Goal: Task Accomplishment & Management: Manage account settings

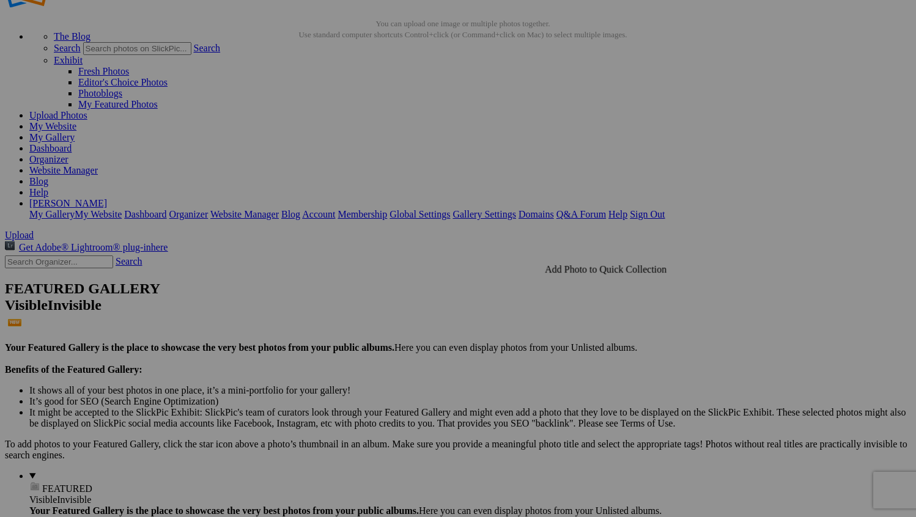
scroll to position [54, 0]
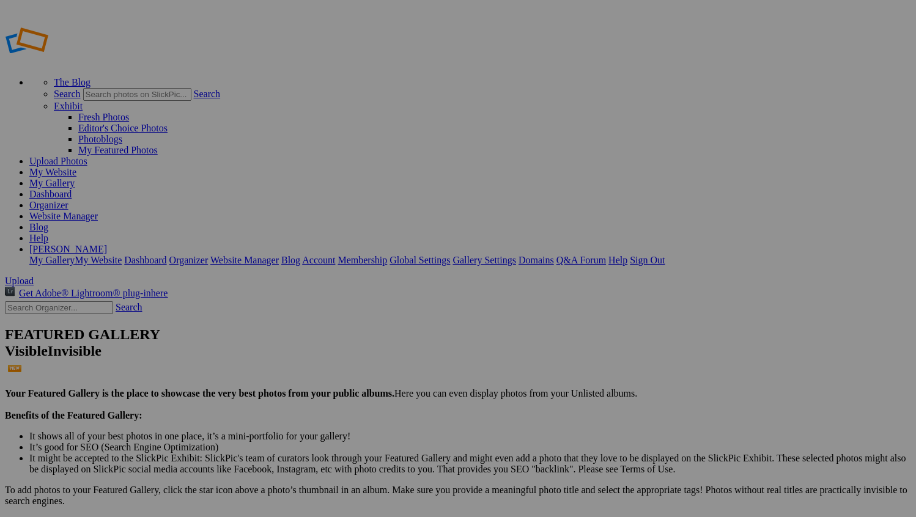
click at [377, 344] on span "Yes" at bounding box center [370, 339] width 14 height 10
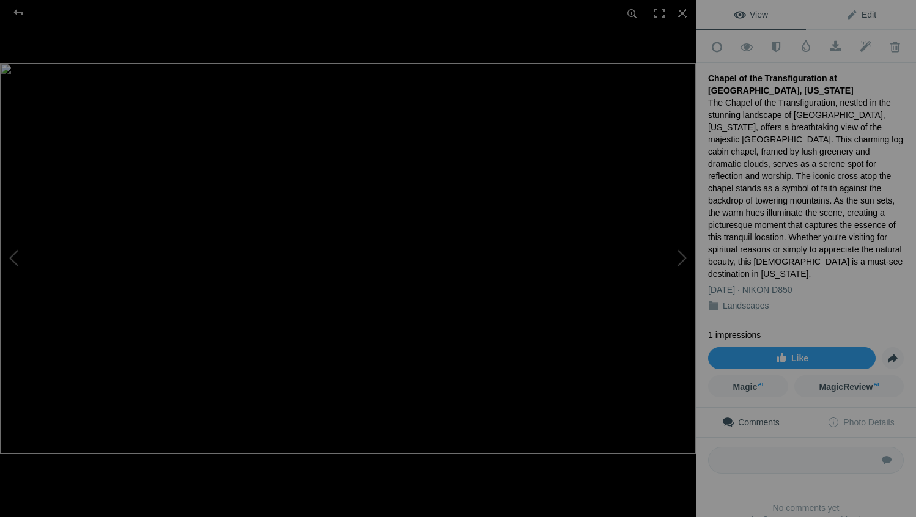
click at [859, 14] on span "Edit" at bounding box center [861, 15] width 31 height 10
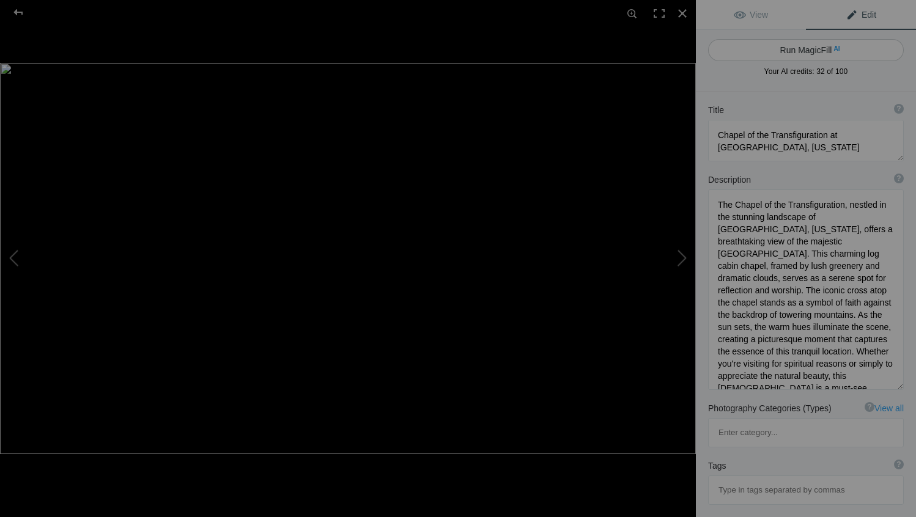
click at [802, 51] on button "Run MagicFill AI" at bounding box center [806, 50] width 196 height 22
type textarea "Chapel of the Transfiguration in Grand Teton National Park, Wyoming"
type textarea "The Chapel of the Transfiguration, located in the heart of Grand Teton National…"
type textarea "chapel-of-the-transfiguration-grand-teton-national-park.jpg"
type textarea "Chapel of the Transfiguration in Grand Teton National Park, Wyoming, surrounded…"
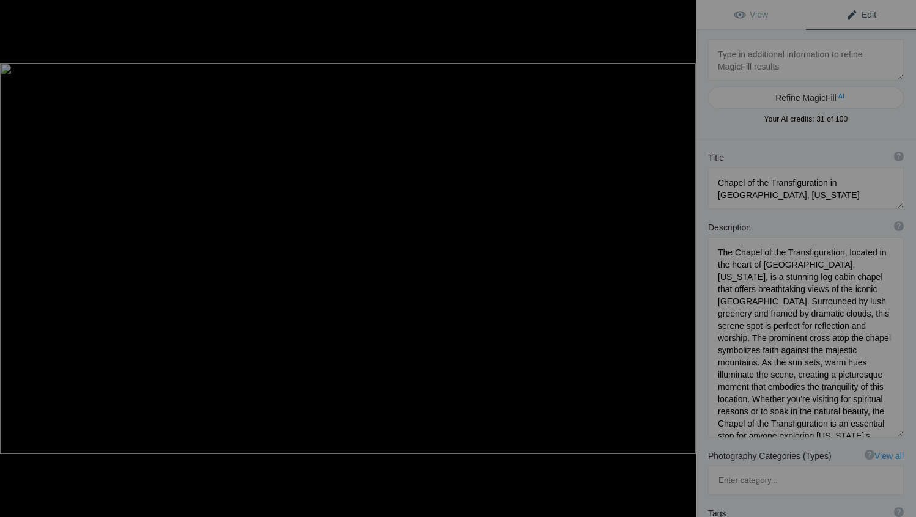
type textarea "Awenda Provincial Park Ontario 7884"
type textarea "Awenda_Provincial_Park_Ontario_7884.jpg"
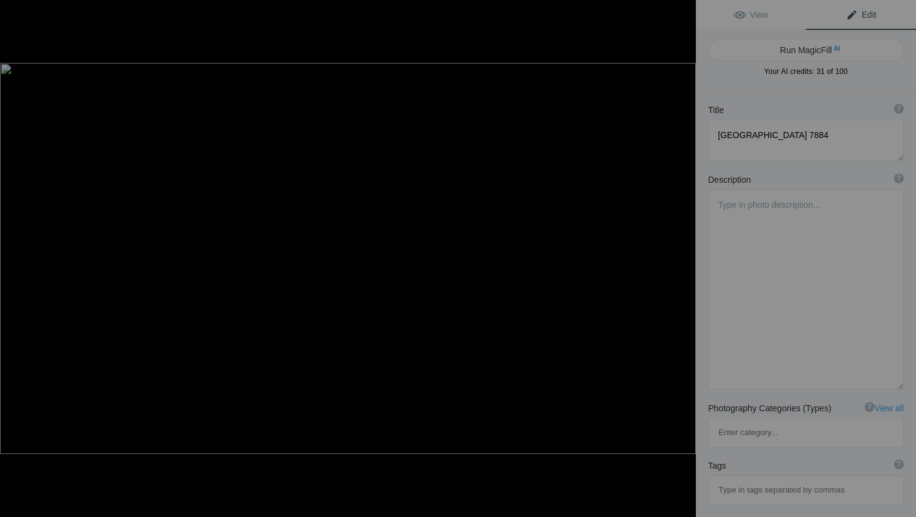
click at [802, 51] on button "Run MagicFill AI" at bounding box center [806, 50] width 196 height 22
type textarea "Sunset Over Awenda Provincial Park, Ontario"
type textarea "Experience the serene beauty of Awenda Provincial Park in Ontario as the sun se…"
type textarea "sunset-awenda-provincial-park-ontario.jpg"
type textarea "A serene sunset over Awenda Provincial Park in Ontario, featuring a calm lake w…"
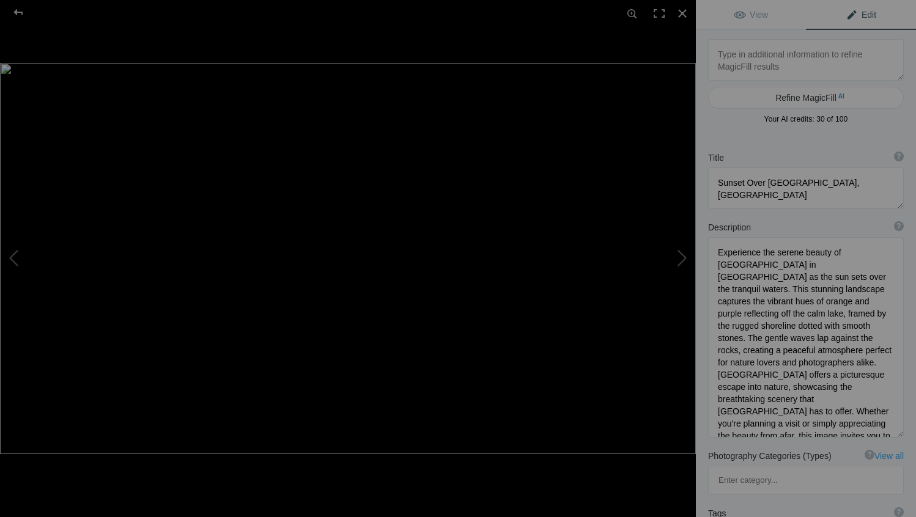
type textarea "Clark Lake Ontario 1007"
type textarea "Clark_Lake_Ontario_1007.jpg"
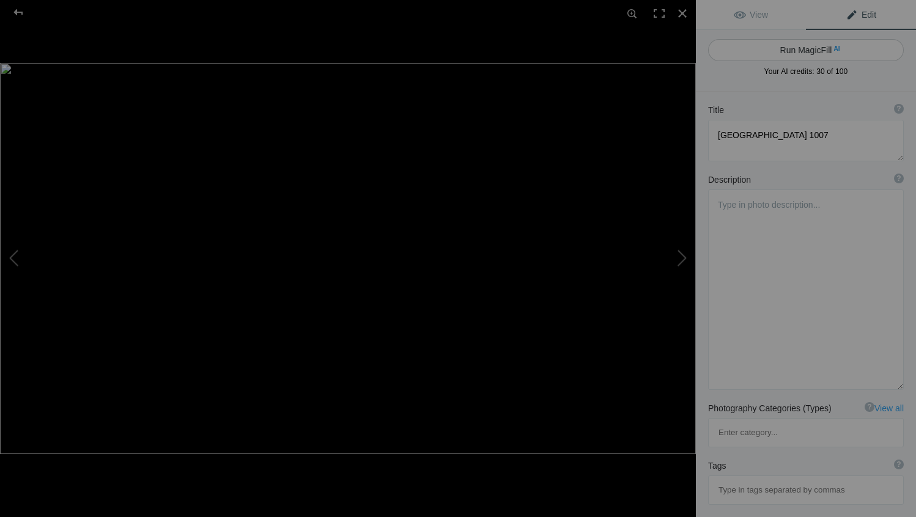
click at [798, 54] on button "Run MagicFill AI" at bounding box center [806, 50] width 196 height 22
type textarea "Serene Sunset Reflections at [GEOGRAPHIC_DATA], [GEOGRAPHIC_DATA]"
type textarea "Experience the tranquil beauty of Clark Lake, Ontario, captured during a stunni…"
type textarea "clark-lake-ontario-sunset-reflections.jpg"
type textarea "A stunning sunset over Clark Lake in Ontario, featuring vibrant colors reflecti…"
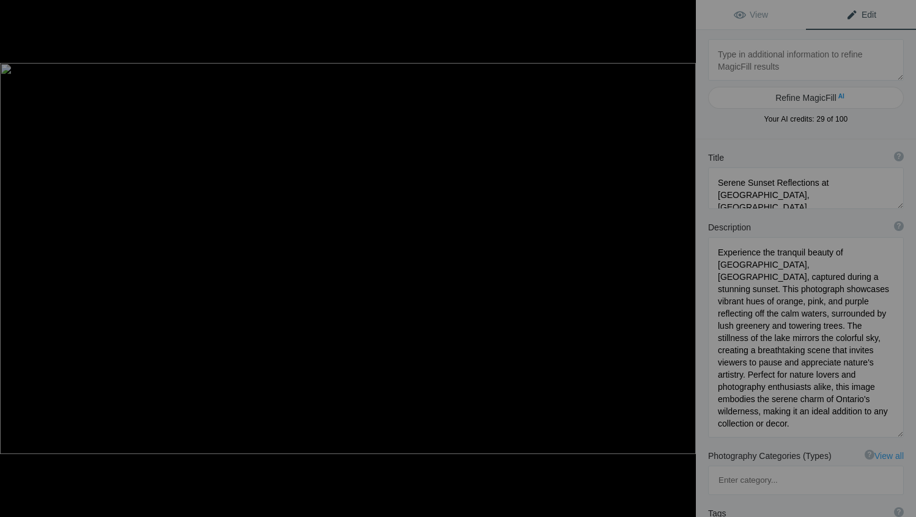
type textarea "Hanuama Bay Oahu Hawaii 1933"
type textarea "Hanuama_Bay_Oahu_Hawaii_1933.jpg"
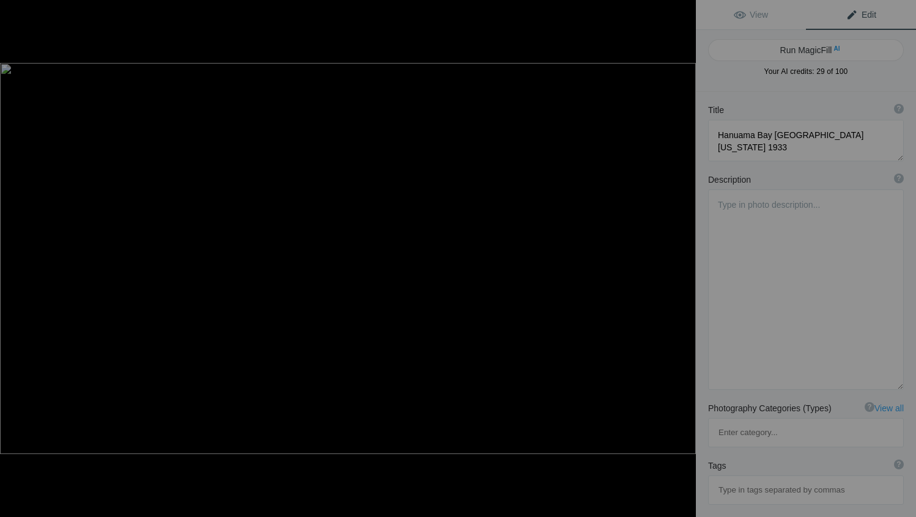
click at [798, 54] on button "Run MagicFill AI" at bounding box center [806, 50] width 196 height 22
type textarea "Hanauma Bay: A Stunning Coastal Paradise in Oahu, Hawaii"
type textarea "Discover the breathtaking beauty of Hanauma Bay, a natural marine preserve loca…"
type textarea "hanauma-bay-oahu-hawaii.jpg"
type textarea "A panoramic view of Hanauma Bay in Oahu, Hawaii, showcasing its clear blue wate…"
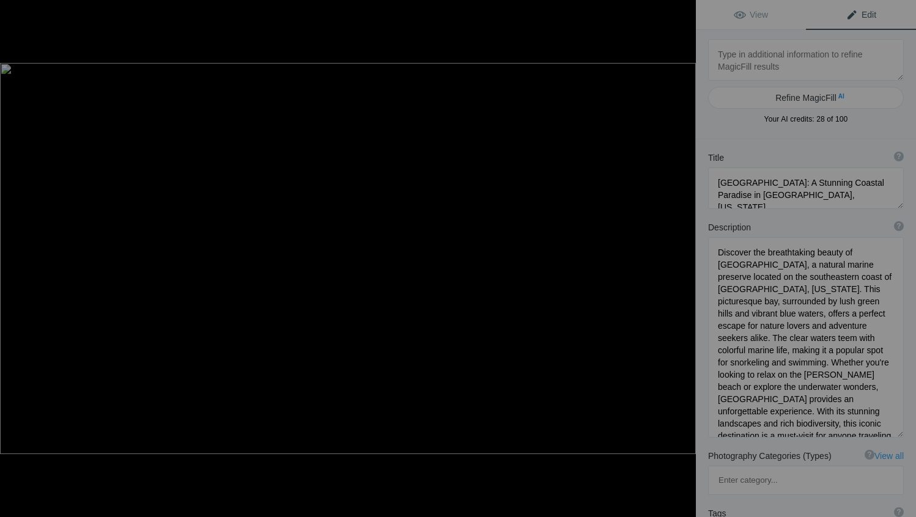
type textarea "Monet_s Garden Niagara-on-the-Lake Ontario 4407"
type textarea "Monet_s_Garden_Niagara-on-the-Lake_Ontario_4407.jpg"
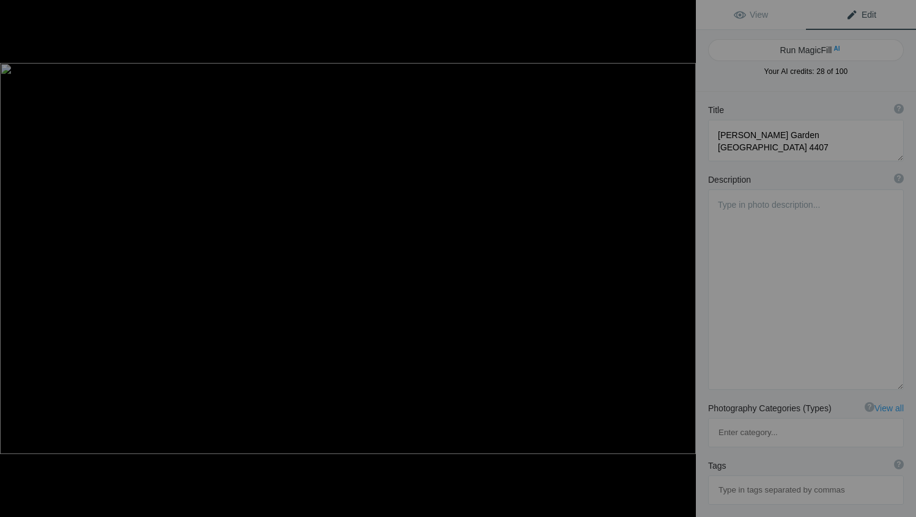
click at [798, 54] on button "Run MagicFill AI" at bounding box center [806, 50] width 196 height 22
type textarea "Monet's Garden at Sunset in Niagara-on-the-Lake, Ontario"
type textarea "Experience the serene beauty of Monet's Garden in Niagara-on-the-Lake, Ontario,…"
type textarea "monet-garden-sunset-niagara-on-the-lake.jpg"
type textarea "A serene view of Monet's Garden in Niagara-on-the-Lake, Ontario, featuring a gr…"
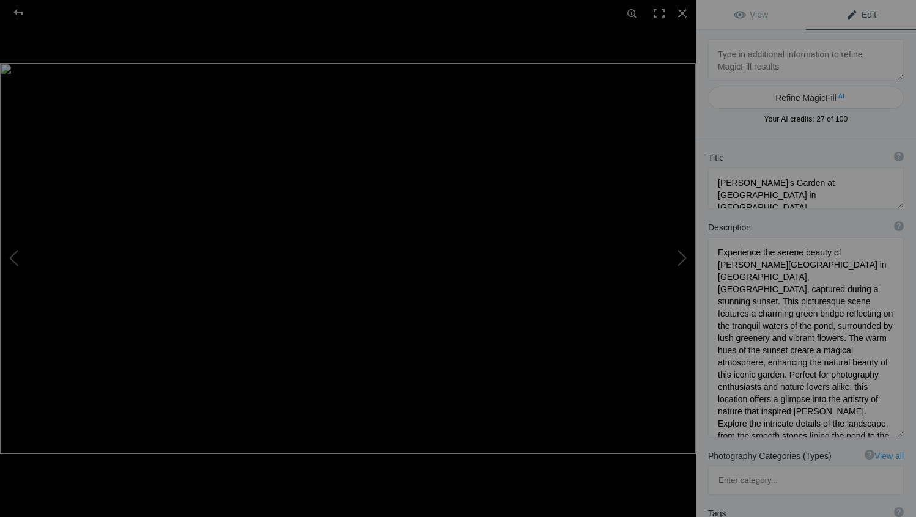
type textarea "Oxbow Bend Grand Teton Wyoming 9331"
type textarea "Oxbow_Bend_Grand_Teton_Wyoming_9331.jpg"
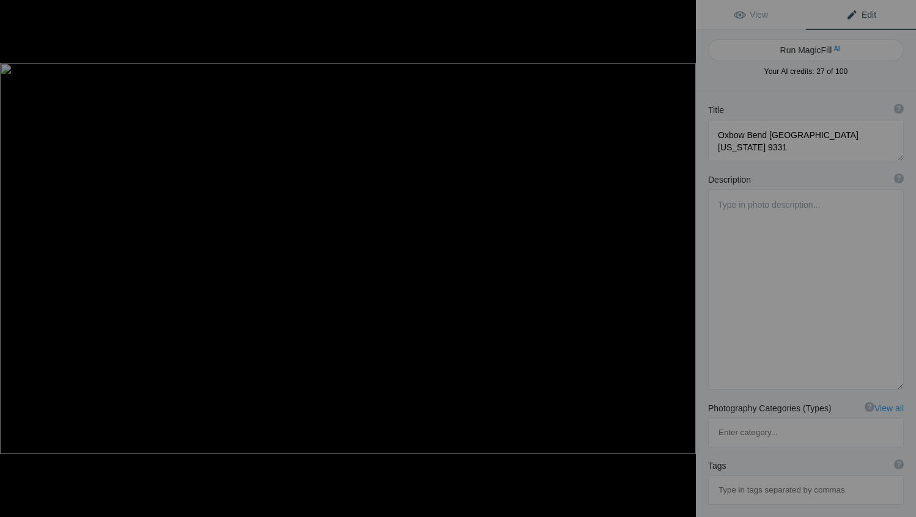
click at [798, 53] on button "Run MagicFill AI" at bounding box center [806, 50] width 196 height 22
type textarea "Oxbow Bend Reflection in Grand Teton National Park, Wyoming"
type textarea "Experience the serene beauty of Oxbow Bend in Grand Teton National Park, Wyomin…"
type textarea "oxbow-bend-grand-teton-national-park.jpg"
type textarea "Scenic view of Oxbow Bend in Grand Teton National Park, showcasing the reflecti…"
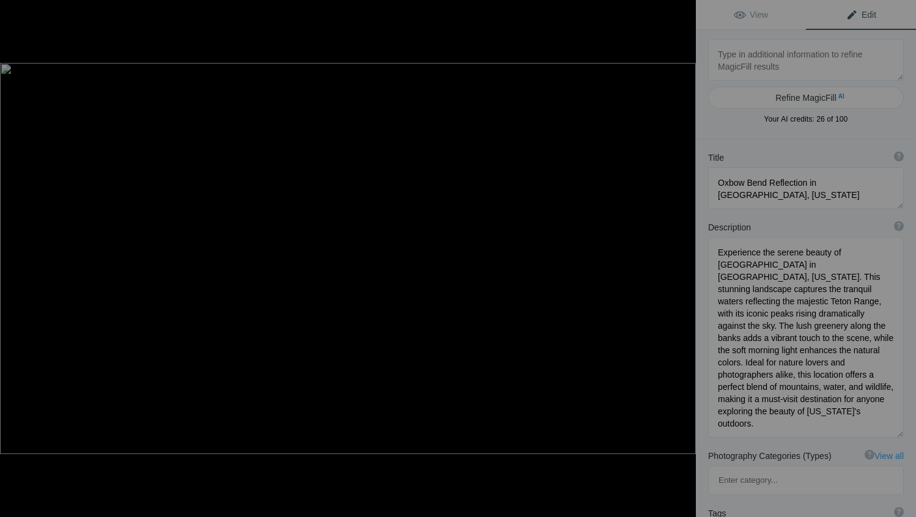
type textarea "Shabacher Landing Grand Teton Wyoming 8783"
type textarea "Shabacher_Landing_Grand_Teton_Wyoming_8783.jpg"
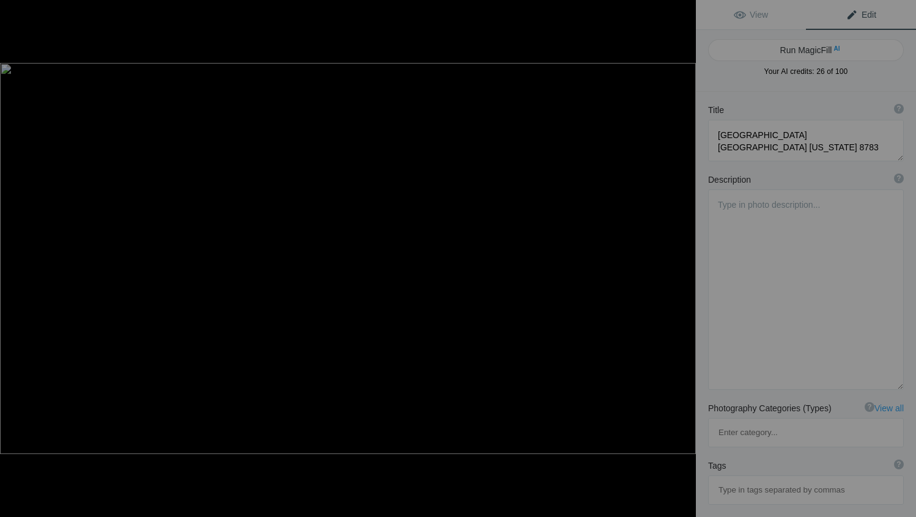
click at [798, 53] on button "Run MagicFill AI" at bounding box center [806, 50] width 196 height 22
type textarea "Stunning Reflection of Grand Teton Mountains at Shabacher Landing, Wyoming"
type textarea "Experience the breathtaking beauty of the Grand Teton Mountains reflected in th…"
type textarea "grand-teton-reflection-shabacher-landing.jpg"
type textarea "Reflection of the Grand Teton Mountains in the calm waters at Shabacher Landing…"
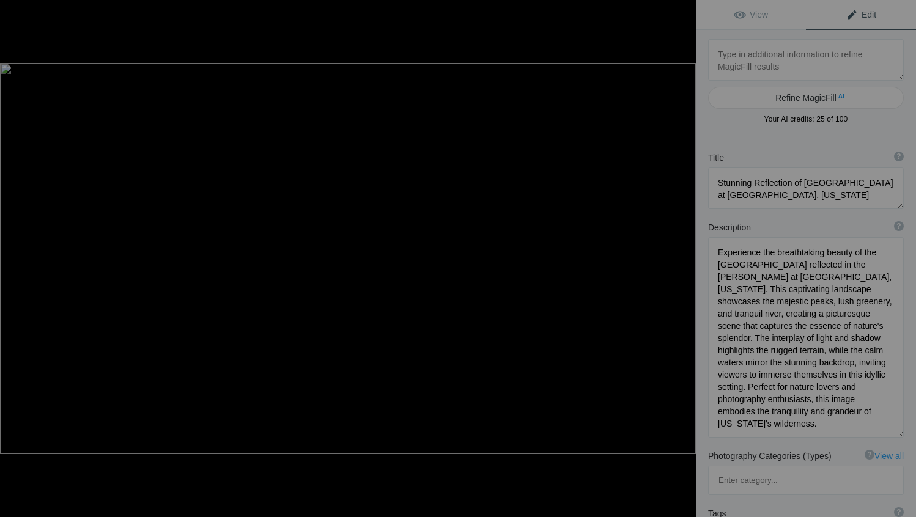
click at [798, 53] on textarea at bounding box center [806, 60] width 196 height 42
type textarea "Shabacher Landing Grand Teton Wyoming 8803"
type textarea "Shabacher_Landing_Grand_Teton_Wyoming_8803.jpg"
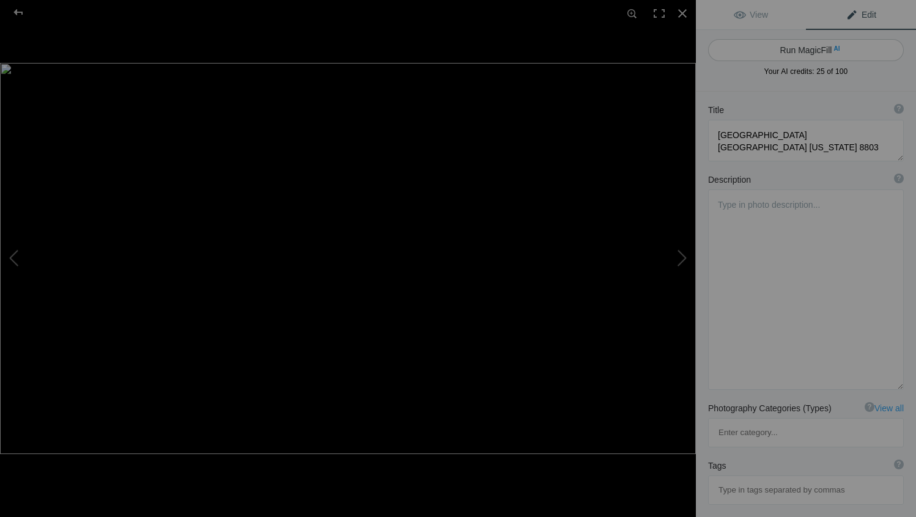
click at [807, 46] on button "Run MagicFill AI" at bounding box center [806, 50] width 196 height 22
type textarea "Stunning Reflection of Grand Teton Mountains at Shabacher Landing, Wyoming"
type textarea "Experience the breathtaking beauty of the Grand Teton Mountains reflected in th…"
type textarea "grand-teton-reflection-shabacher-landing.jpg"
type textarea "Reflection of Grand Teton Mountains in the calm waters of Shabacher Landing, su…"
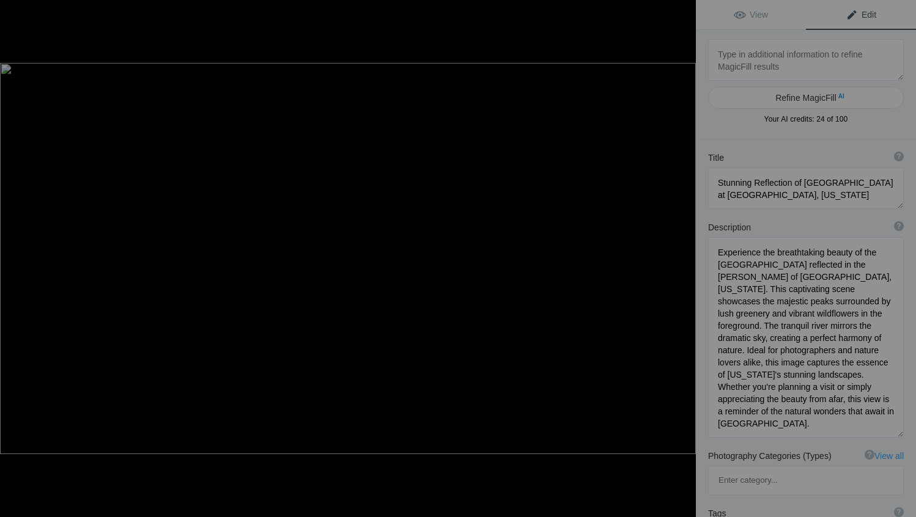
type textarea "Stunning Vestrahorn Mountain Landscape in Iceland"
type textarea "Experience the breathtaking beauty of Vestrahorn Mountain, a striking natural w…"
type textarea "Vestrahorn_Iceland_6614.jpg"
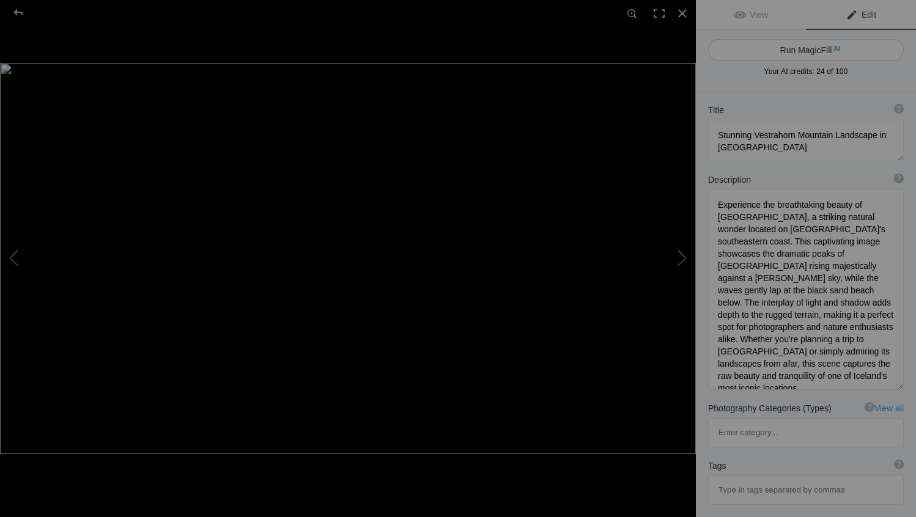
click at [808, 46] on button "Run MagicFill AI" at bounding box center [806, 50] width 196 height 22
type textarea "Majestic Vestrahorn Mountain and Black Sand Beach in Iceland"
type textarea "Discover the awe-inspiring Vestrahorn Mountain, a true gem on Iceland's southea…"
type textarea "vestrahorn-mountain-black-sand-beach-iceland.jpg"
type textarea "Vestrahorn Mountain towering over a black sand beach with gentle waves under a …"
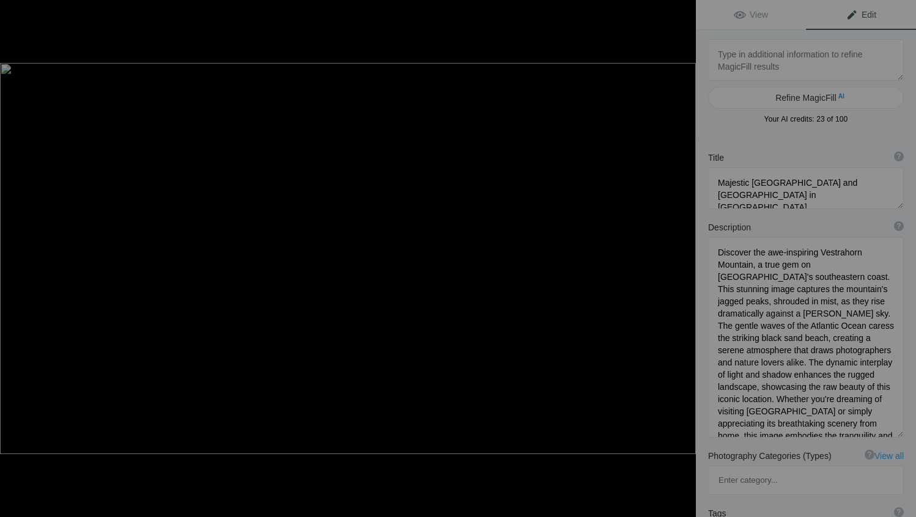
type textarea "Breathtaking View of Sigöldugljúfur Canyon in Iceland"
type textarea "Experience the stunning beauty of Sigöldugljúfur Canyon, a hidden gem in Icel…"
type textarea "Valley_of_Tears_Sigoldugljufur_Canyon_Iceland_7199.jpg"
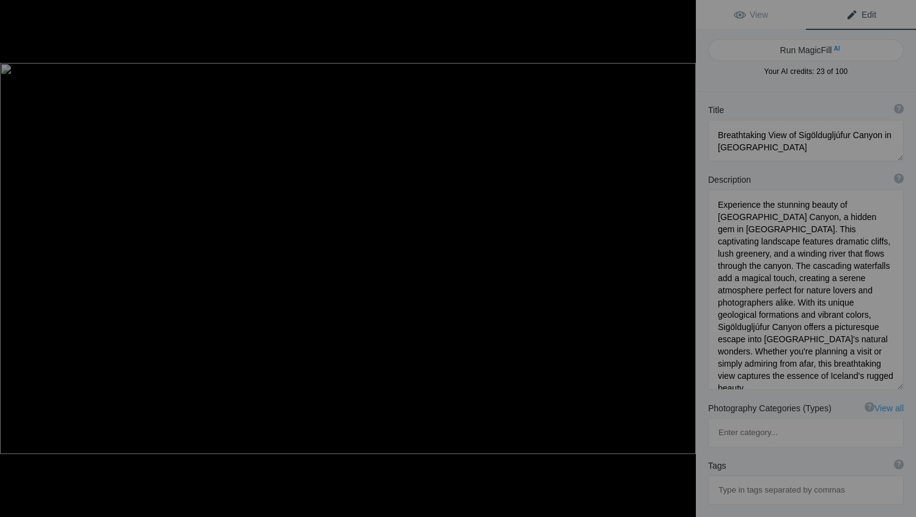
click at [808, 46] on button "Run MagicFill AI" at bounding box center [806, 50] width 196 height 22
type textarea "Stunning View of Sigöldugljúfur Canyon in Iceland"
type textarea "Discover the awe-inspiring beauty of Sigöldugljúfur Canyon, a hidden treasure…"
type textarea "sigolduglufur-canyon-iceland.jpg"
type textarea "A stunning aerial view of Sigöldugljúfur Canyon in Iceland, featuring dramati…"
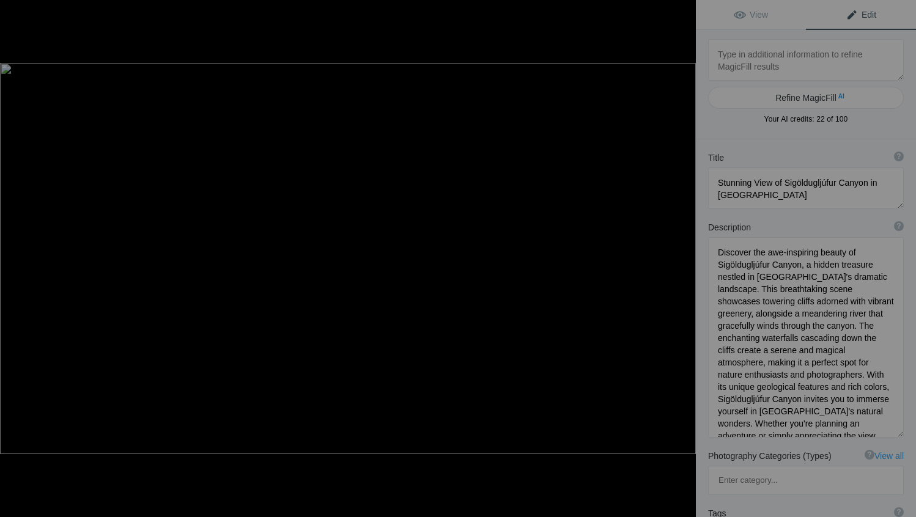
type textarea "T.A. Moulton Barn Under the Milky Way in Grand Teton, Wyoming"
type textarea "Experience the breathtaking beauty of T.A. Moulton Barn, set against the stunni…"
type textarea "T._A._Moulton_Barn_Grand_Teton_Wyoming_9120.jpg"
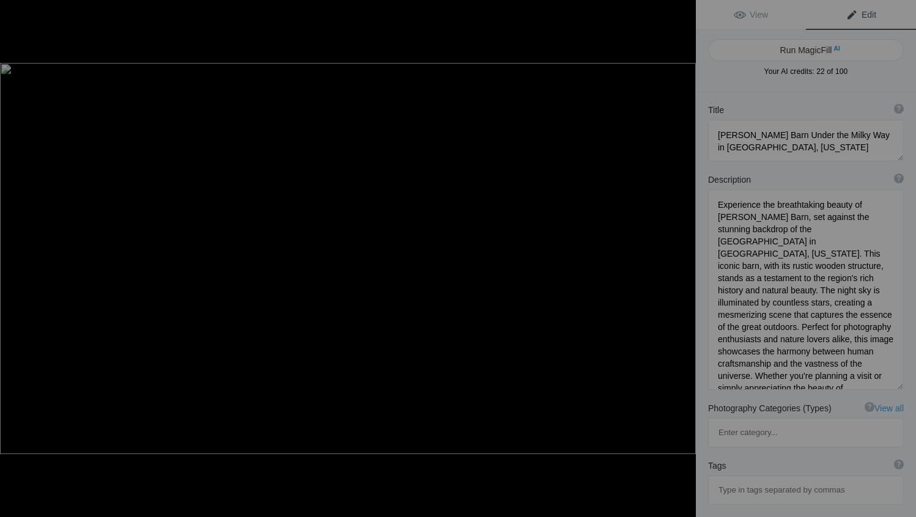
click at [808, 46] on button "Run MagicFill AI" at bounding box center [806, 50] width 196 height 22
type textarea "T.A. Moulton Barn Under the Milky Way in Grand Teton National Park"
type textarea "Discover the stunning T.A. Moulton Barn, beautifully framed by the Milky Way in…"
type textarea "ta-moulton-barn-milky-way-grand-teton.jpg"
type textarea "T.A. Moulton Barn illuminated by the Milky Way in Grand Teton National Park, sh…"
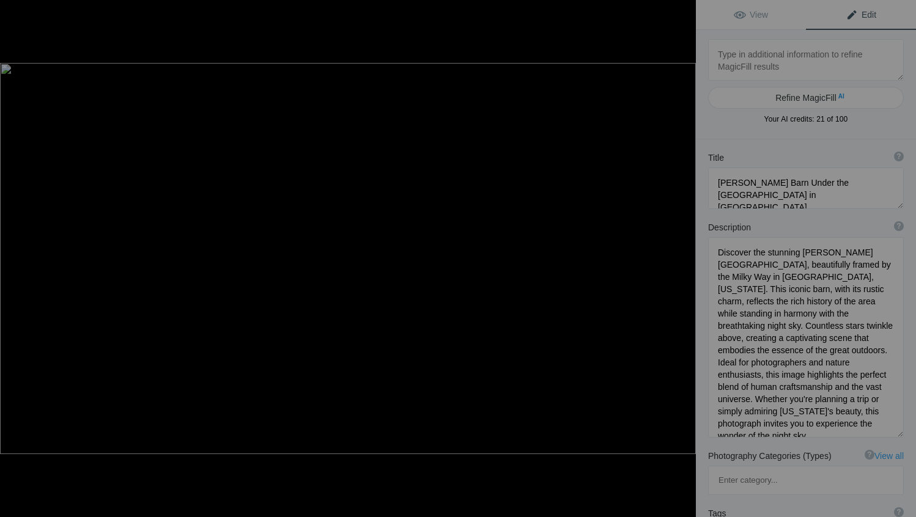
type textarea "Neuschwanstein Castle: A Fairytale Fortress in Bavaria, Germany"
type textarea "Nestled amidst the stunning Bavarian Alps, Neuschwanstein Castle stands as a br…"
type textarea "Neushwanstein_Castle_Bavaria_Germany_1708.jpg"
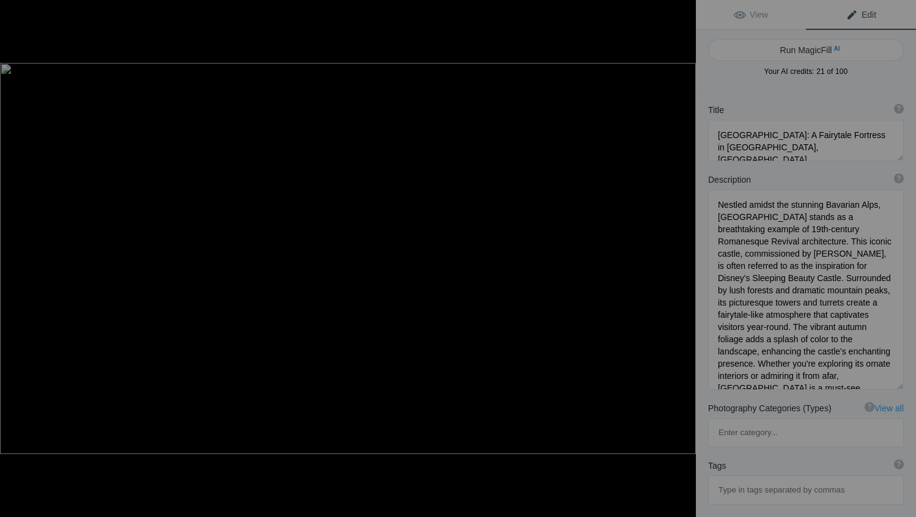
click at [808, 46] on button "Run MagicFill AI" at bounding box center [806, 50] width 196 height 22
type textarea "Neuschwanstein Castle: The Enchanting Fairytale Fortress in Bavaria"
type textarea "Nestled in the breathtaking Bavarian Alps, Neuschwanstein Castle is a stunning …"
type textarea "neuschwanstein-castle-bavaria-autumn.jpg"
type textarea "Neuschwanstein Castle perched in the Bavarian Alps, surrounded by autumn foliag…"
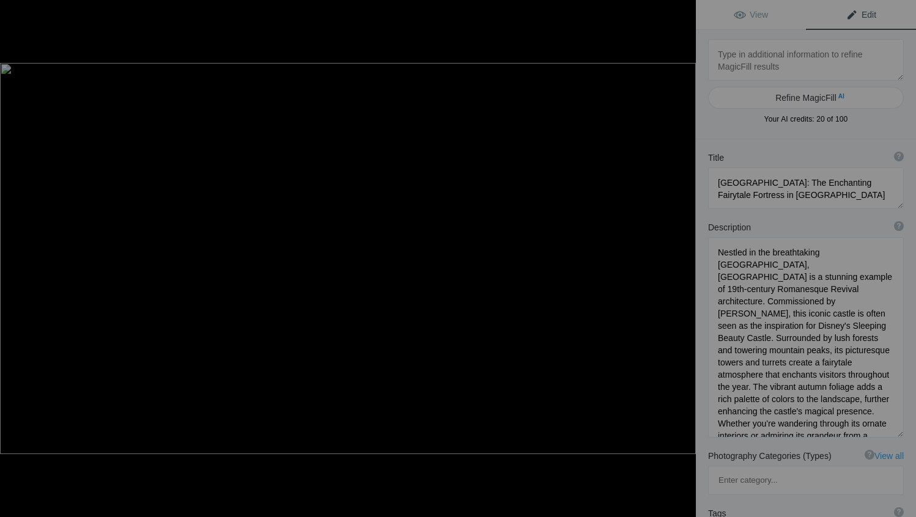
type textarea "Stunning Sunset at Kahala Beach, Oahu, Hawaii"
type textarea "Experience the breathtaking beauty of Kahala Beach in Oahu, Hawaii, as the sun …"
type textarea "Kahala_Beach_Oahu_Hawaii_7673.jpg"
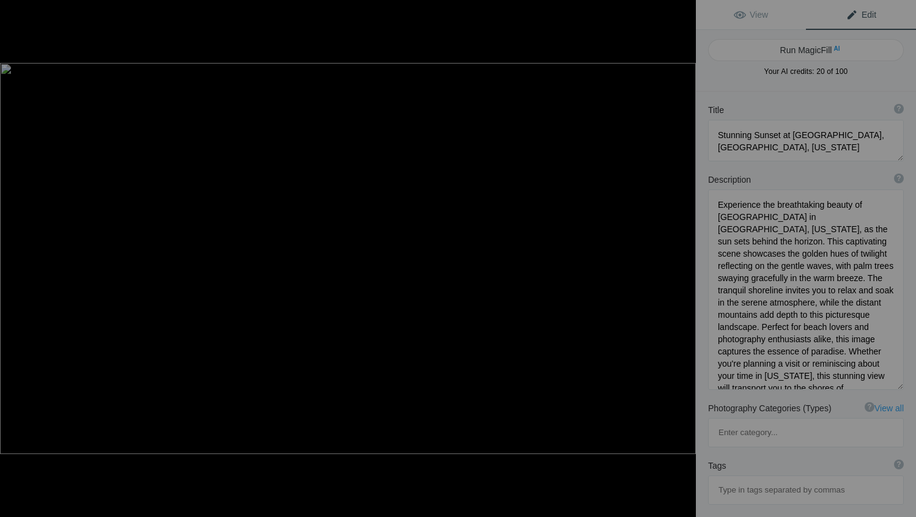
click at [808, 46] on button "Run MagicFill AI" at bounding box center [806, 50] width 196 height 22
type textarea "Breathtaking Sunset Over Kahala Beach, Oahu, Hawaii"
type textarea "Discover the enchanting beauty of Kahala Beach in Oahu, Hawaii, as the sun dips…"
type textarea "kahala-beach-sunset-oahu-hawaii.jpg"
type textarea "A stunning sunset over Kahala Beach in Oahu, Hawaii, featuring palm trees silho…"
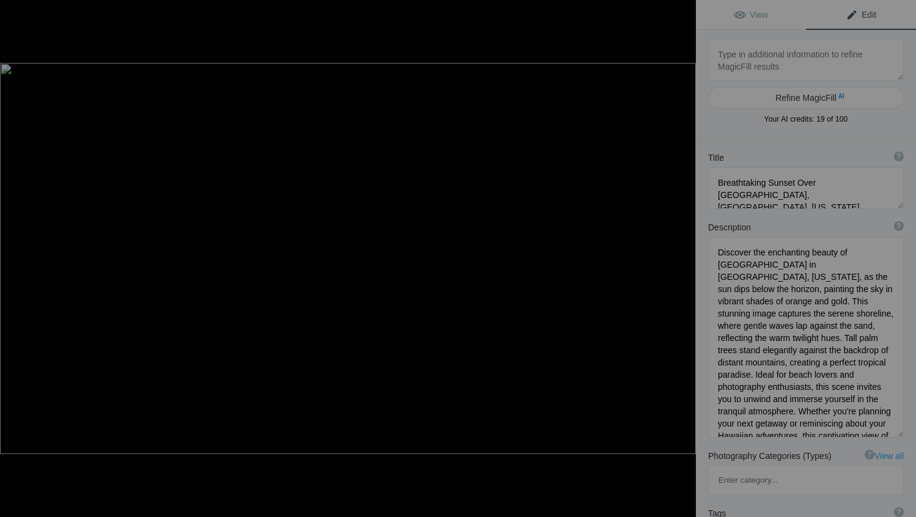
type textarea "Chapel of the Transfiguration in Grand Teton National Park, Wyoming"
type textarea "The Chapel of the Transfiguration, located in the heart of Grand Teton National…"
type textarea "chapel-of-the-transfiguration-grand-teton-national-park.jpg"
type textarea "Chapel of the Transfiguration in Grand Teton National Park, Wyoming, surrounded…"
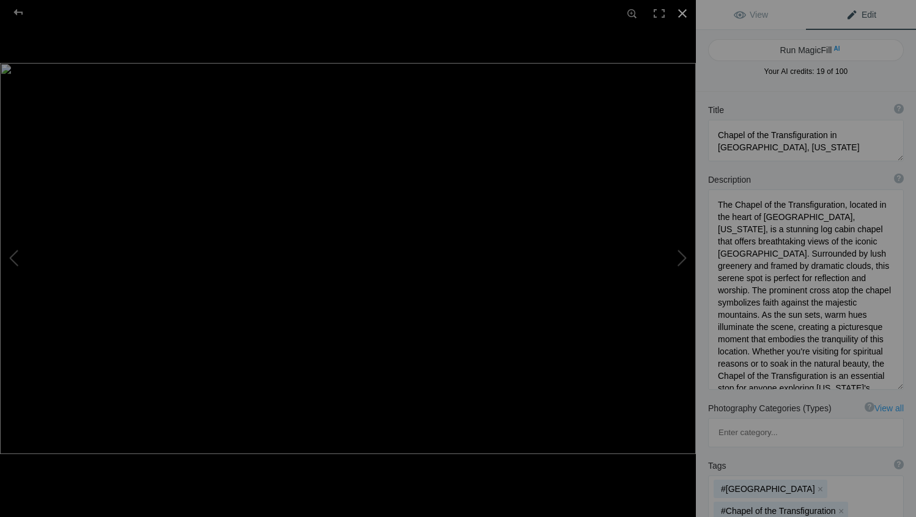
click at [681, 13] on div at bounding box center [682, 13] width 27 height 27
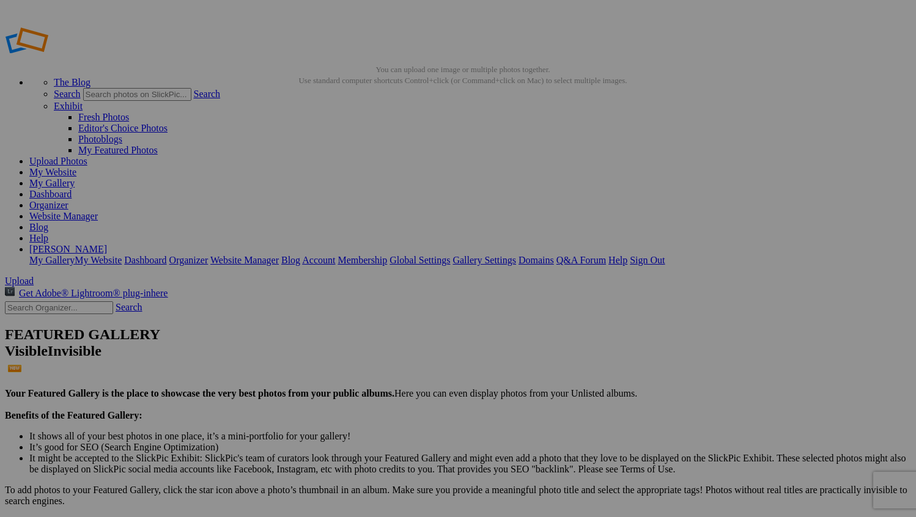
click at [346, 307] on span "Yes" at bounding box center [339, 306] width 14 height 10
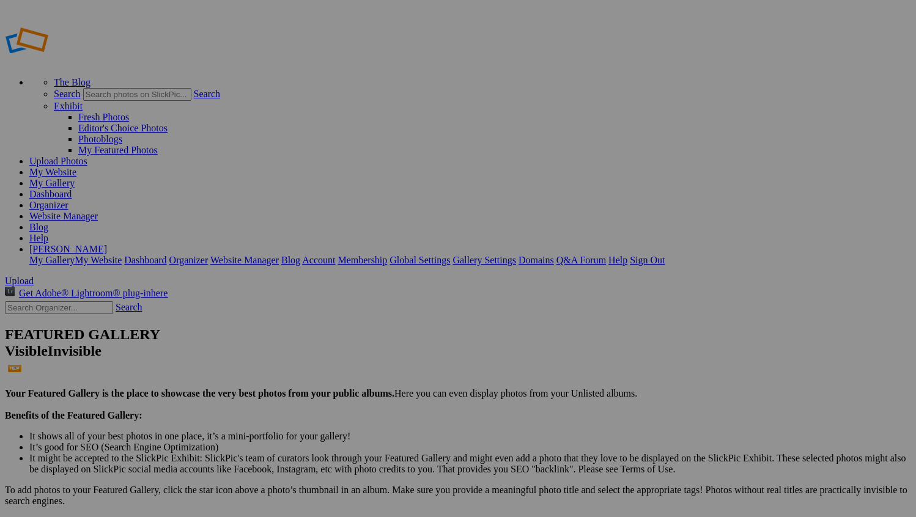
drag, startPoint x: 555, startPoint y: 178, endPoint x: 312, endPoint y: 163, distance: 243.8
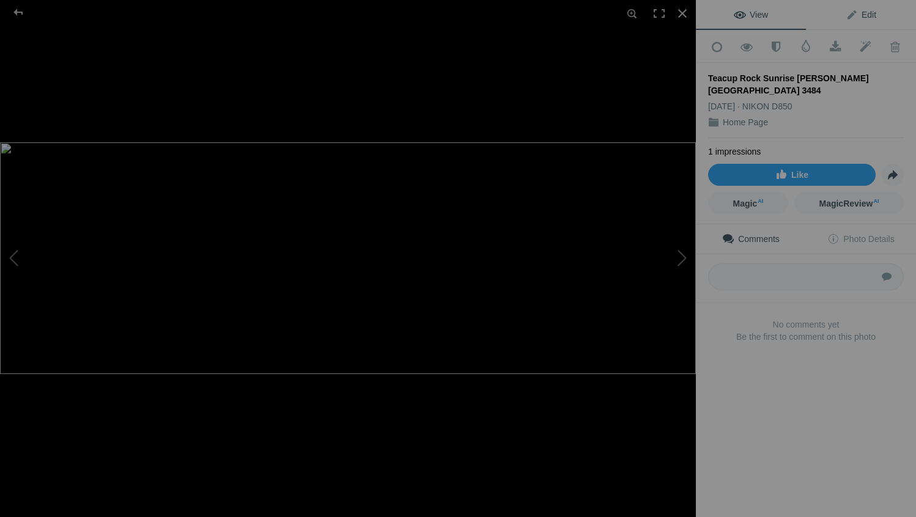
click at [849, 16] on span "Edit" at bounding box center [861, 15] width 31 height 10
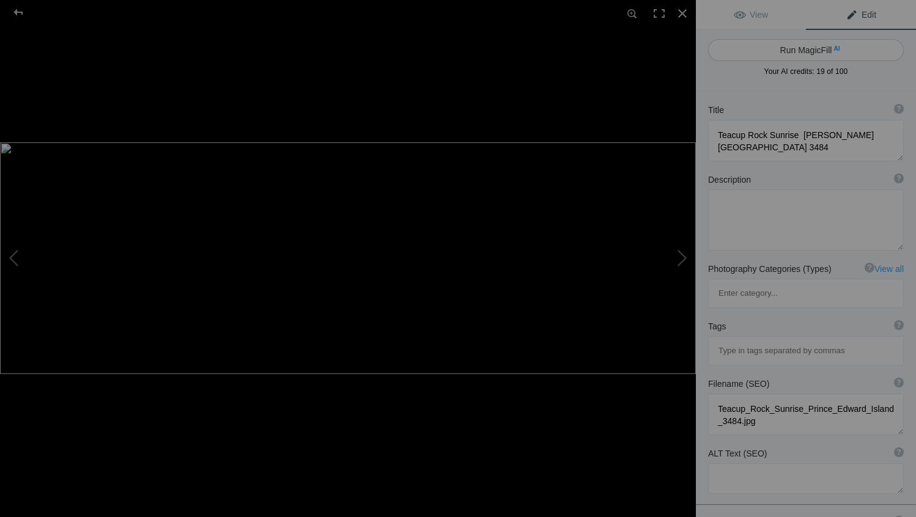
click at [781, 53] on button "Run MagicFill AI" at bounding box center [806, 50] width 196 height 22
type textarea "Stunning Sunrise Over Teacup Rock, [PERSON_NAME][GEOGRAPHIC_DATA]"
type textarea "Experience the breathtaking beauty of a sunrise over [GEOGRAPHIC_DATA] in [PERS…"
type textarea "teacup-rock-sunrise-prince-[PERSON_NAME]-island.jpg"
type textarea "A stunning sunrise illuminates Teacup Rock in [PERSON_NAME][GEOGRAPHIC_DATA], c…"
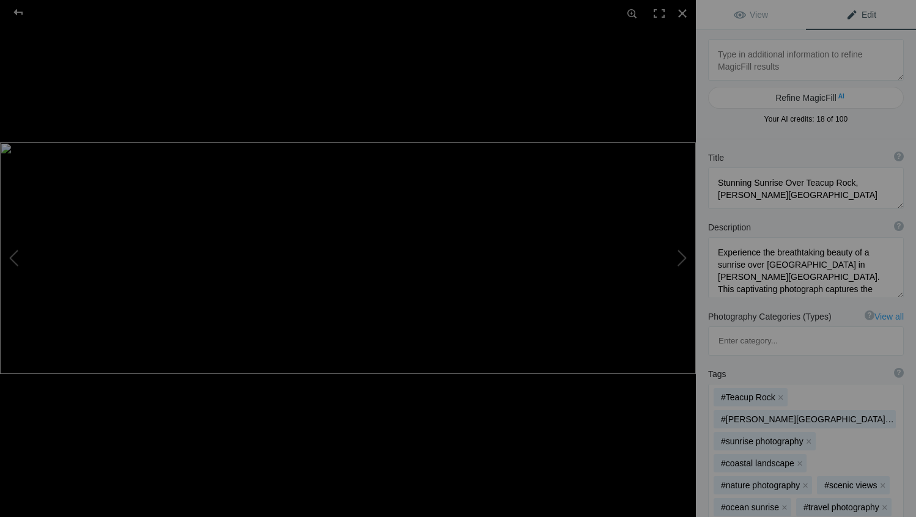
type textarea "Teacup Rock Sunset [PERSON_NAME][GEOGRAPHIC_DATA]"
type textarea "Teacup_Rock_Sunset_Prince_Edward_Island_3427.jpg"
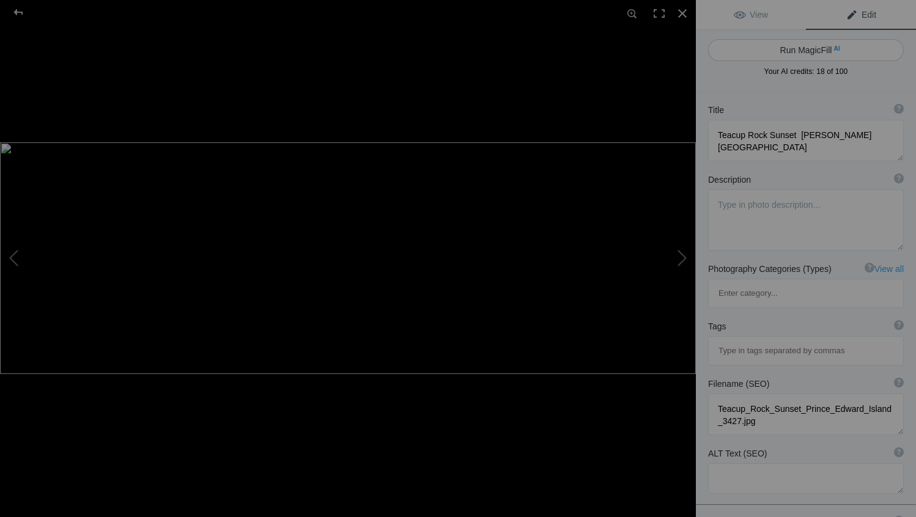
click at [798, 49] on button "Run MagicFill AI" at bounding box center [806, 50] width 196 height 22
type textarea "Stunning Teacup Rock Sunset Over [PERSON_NAME][GEOGRAPHIC_DATA]"
type textarea "Experience the breathtaking beauty of Teacup Rock at sunset, located on the stu…"
type textarea "teacup-rock-sunset-prince-[PERSON_NAME]-island.jpg"
type textarea "A panoramic view of Teacup Rock at sunset on the coast of [PERSON_NAME][GEOGRAP…"
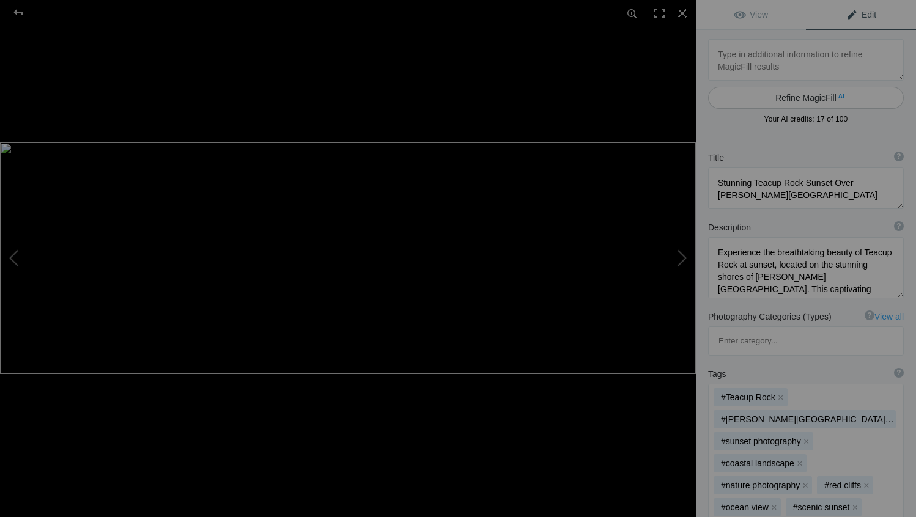
type textarea "Captivating Landscape Photography by [PERSON_NAME]"
type textarea "Discover the artistry of [PERSON_NAME] in this stunning landscape photograph. C…"
type textarea "[PERSON_NAME]-landscape-photography.jpg"
type textarea "A photographer named [PERSON_NAME] stands on a reflective surface, surrounded b…"
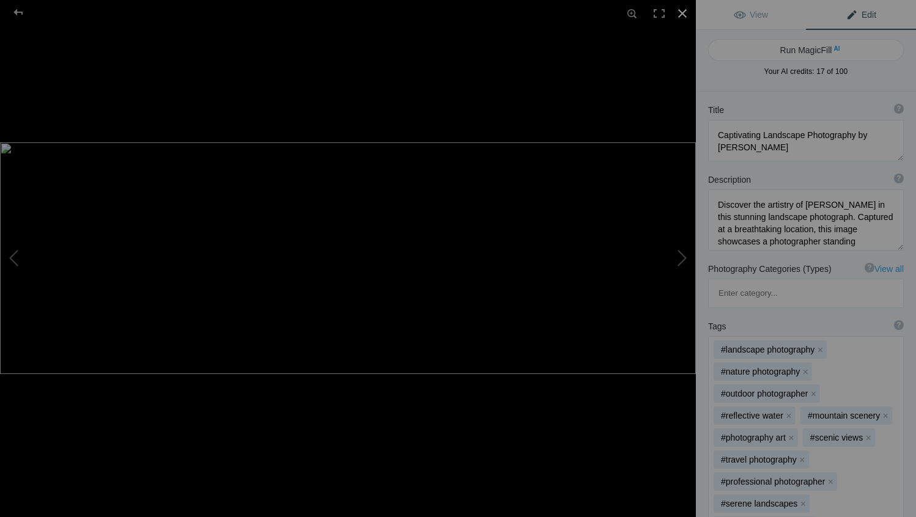
click at [682, 14] on div at bounding box center [682, 13] width 27 height 27
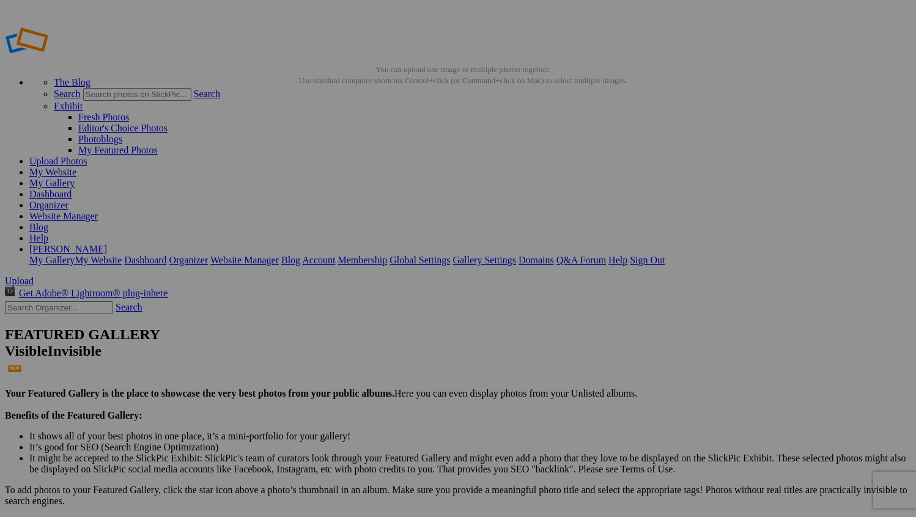
click at [98, 211] on link "Website Manager" at bounding box center [63, 216] width 68 height 10
